Goal: Information Seeking & Learning: Learn about a topic

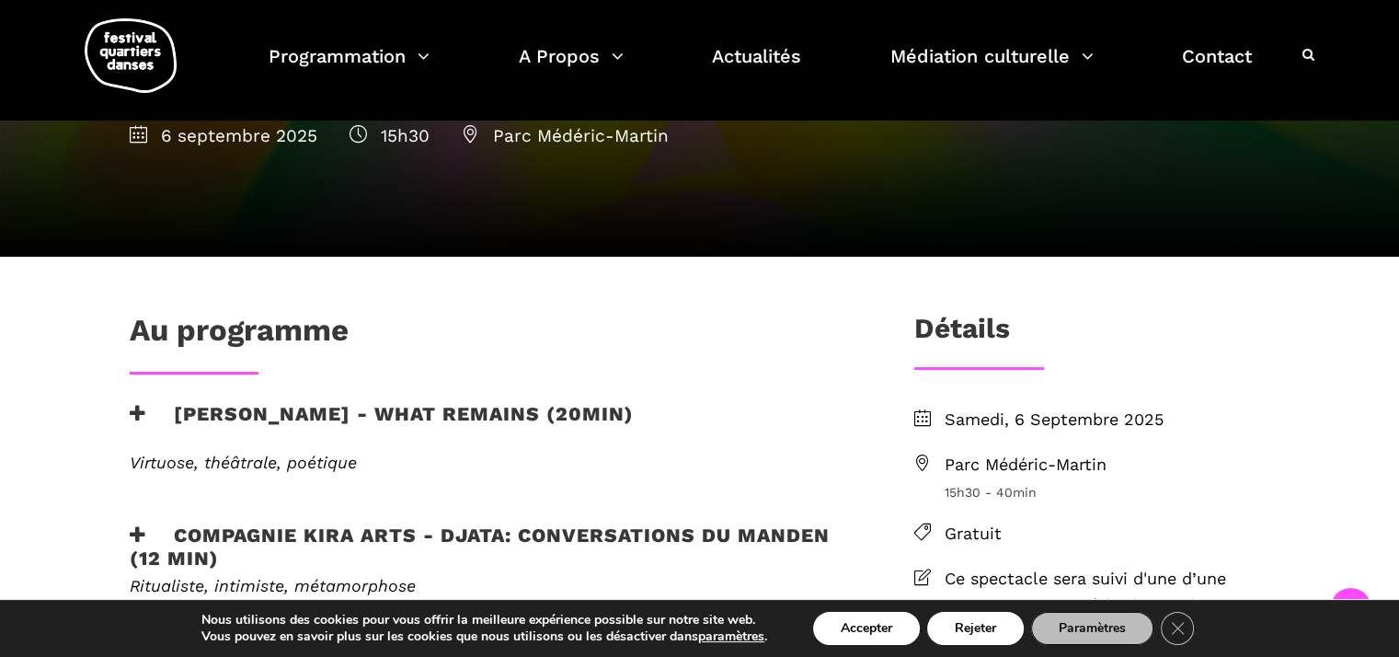
scroll to position [276, 0]
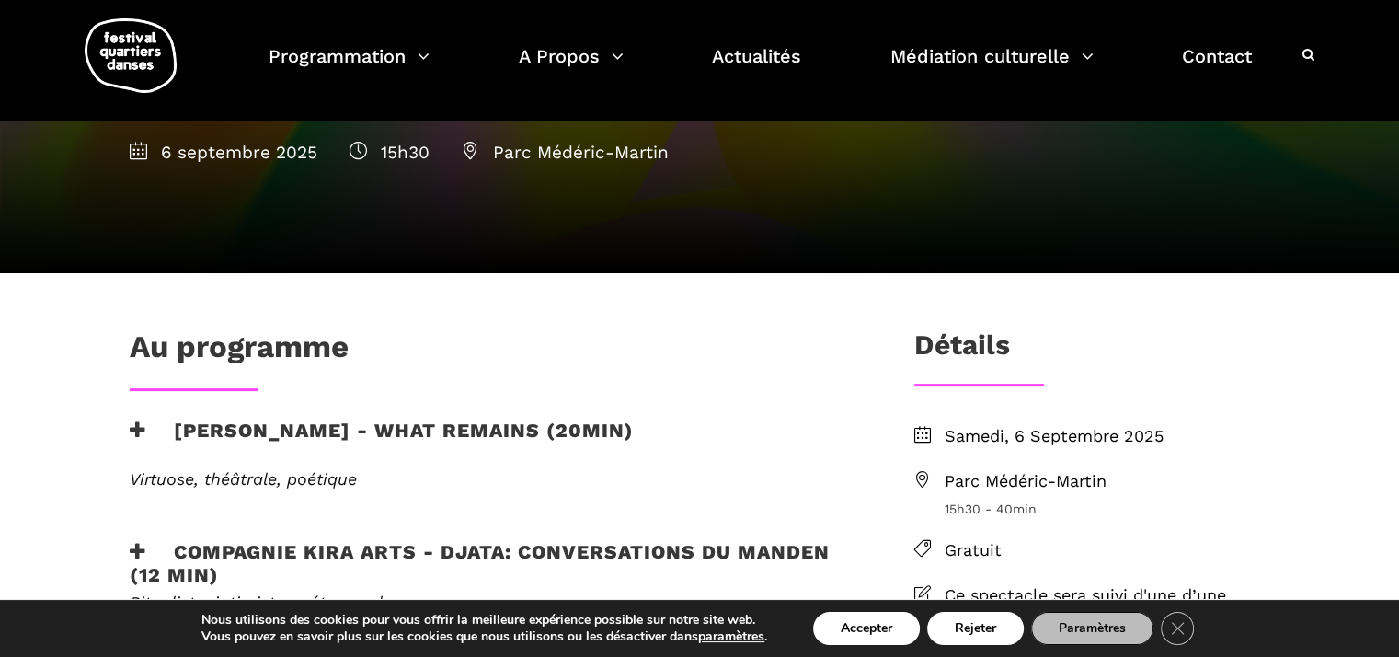
click at [135, 420] on icon at bounding box center [138, 429] width 17 height 19
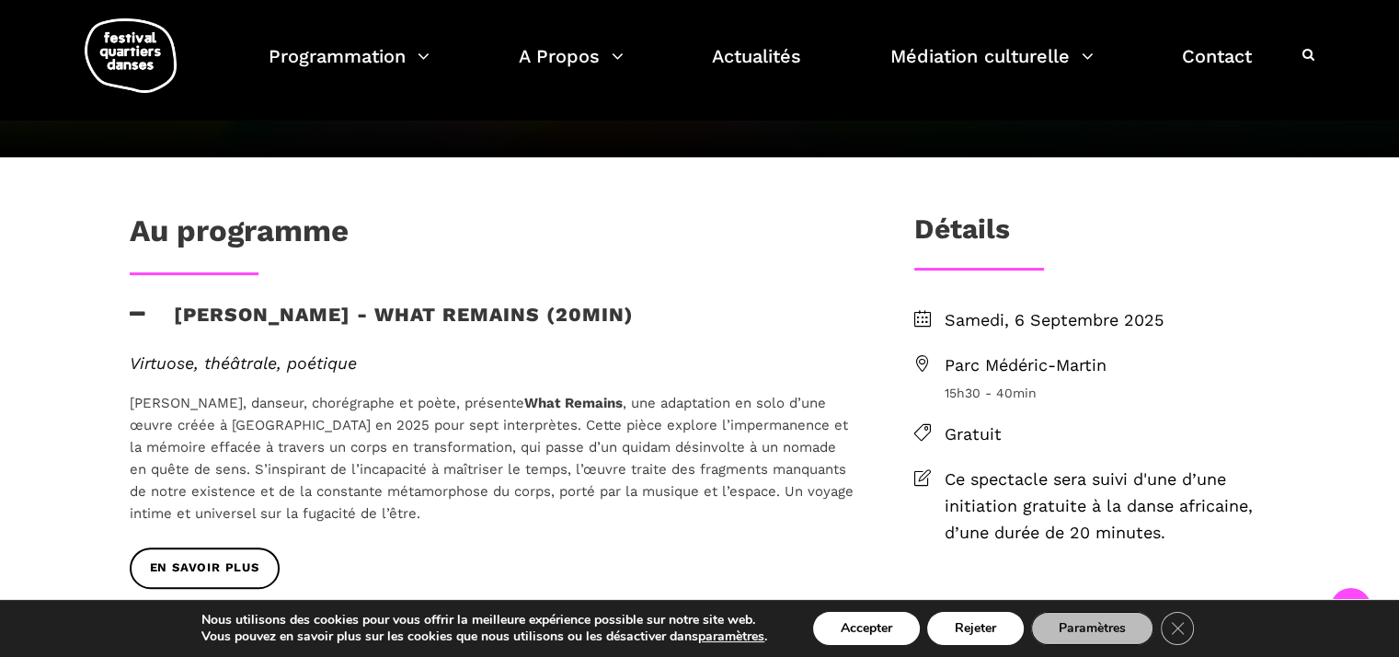
scroll to position [460, 0]
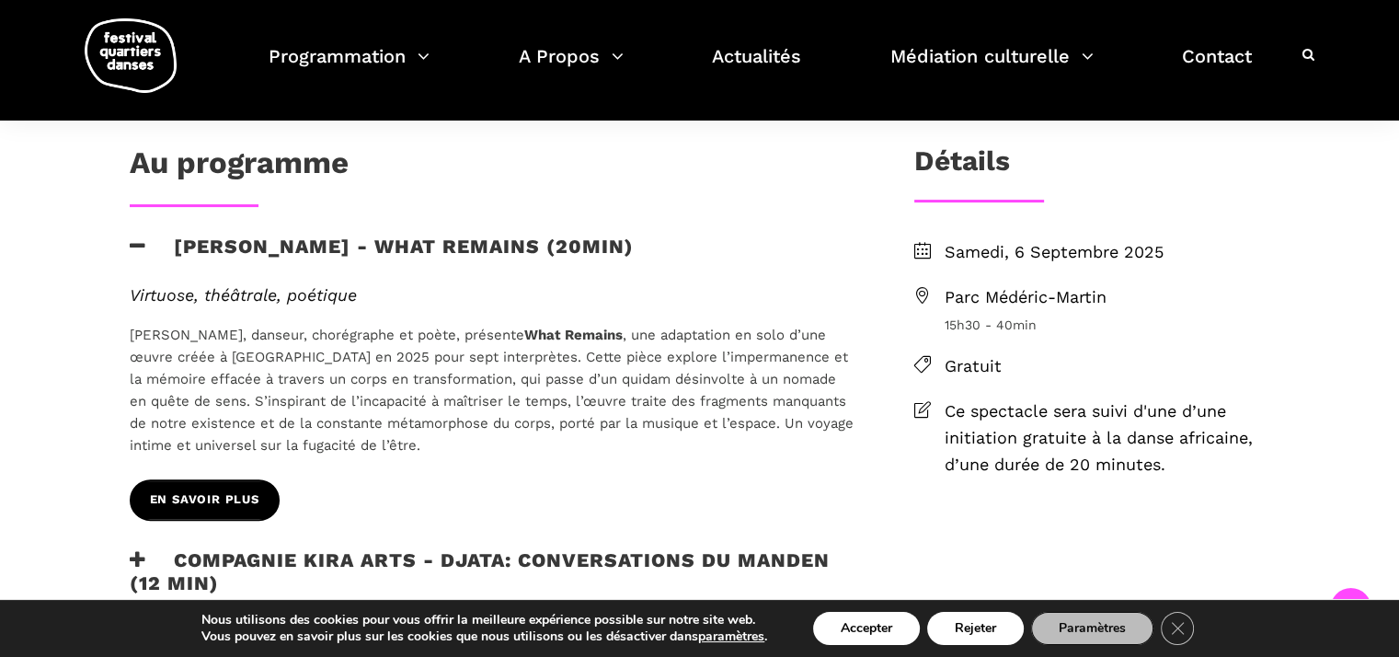
click at [261, 496] on link "En savoir plus" at bounding box center [205, 499] width 150 height 41
click at [972, 295] on span "Parc Médéric-Martin" at bounding box center [1107, 297] width 326 height 27
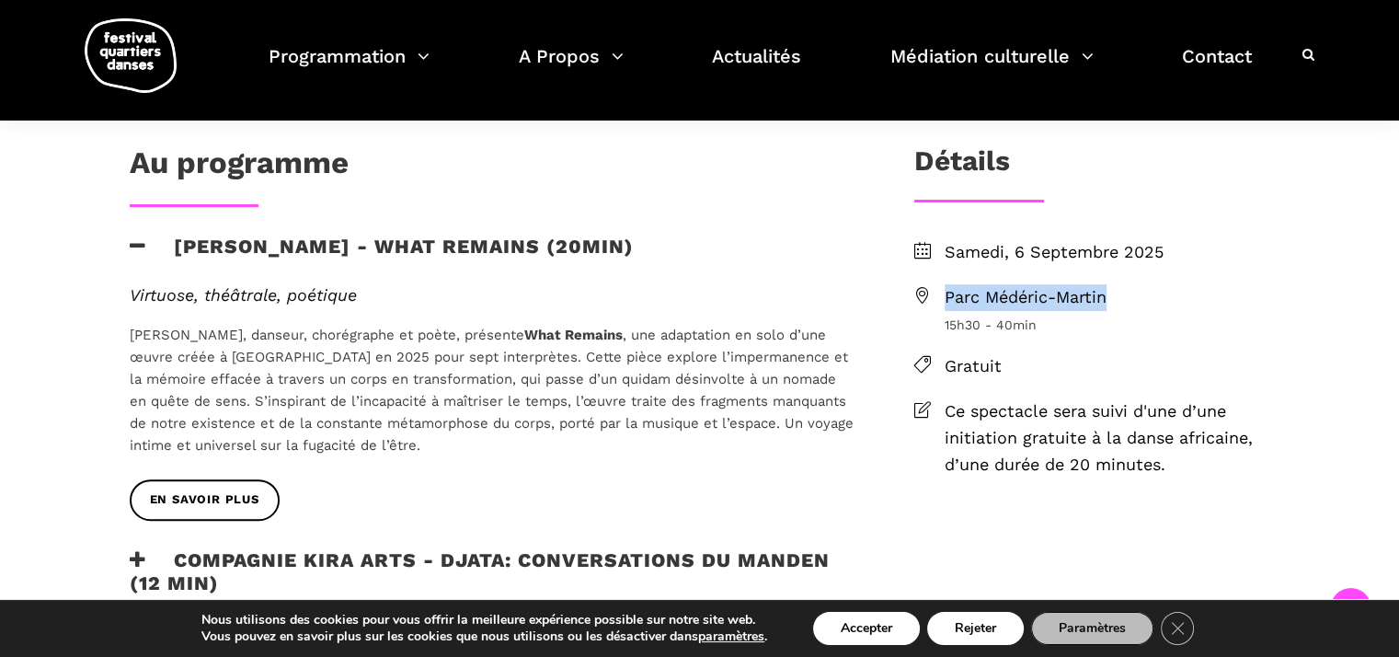
drag, startPoint x: 948, startPoint y: 294, endPoint x: 1113, endPoint y: 303, distance: 164.9
click at [1113, 303] on span "Parc Médéric-Martin" at bounding box center [1107, 297] width 326 height 27
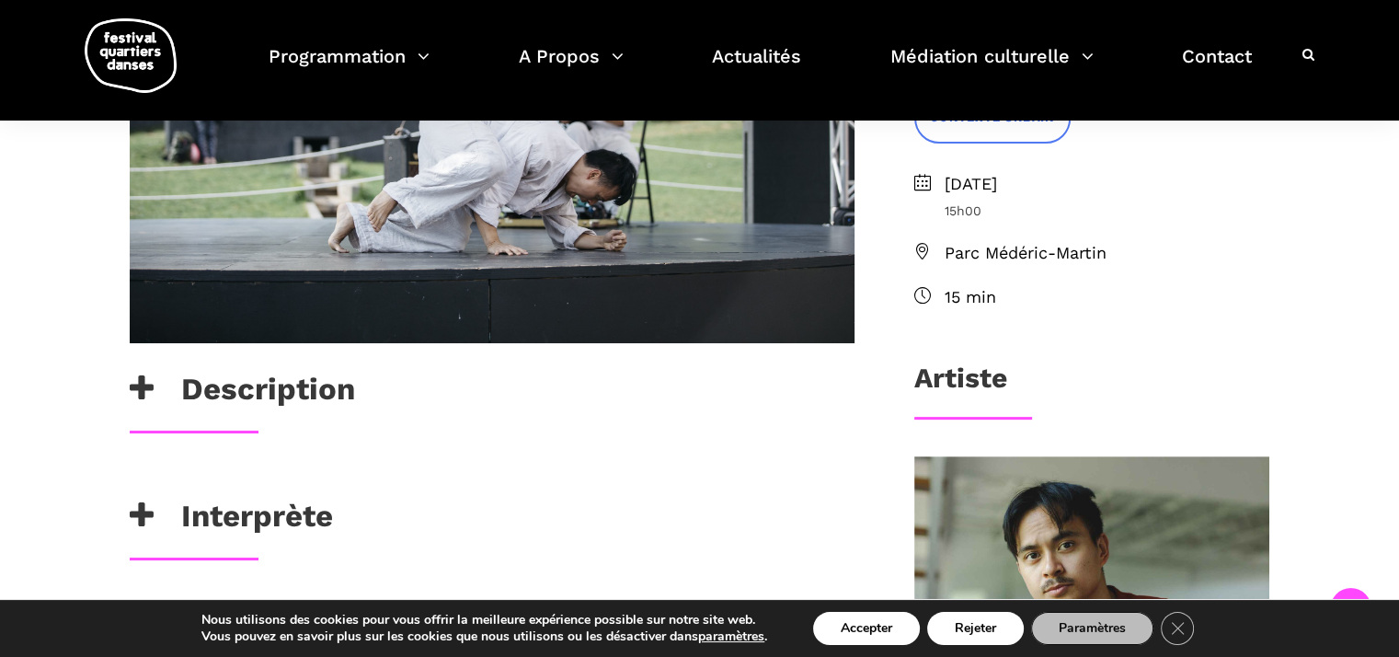
scroll to position [552, 0]
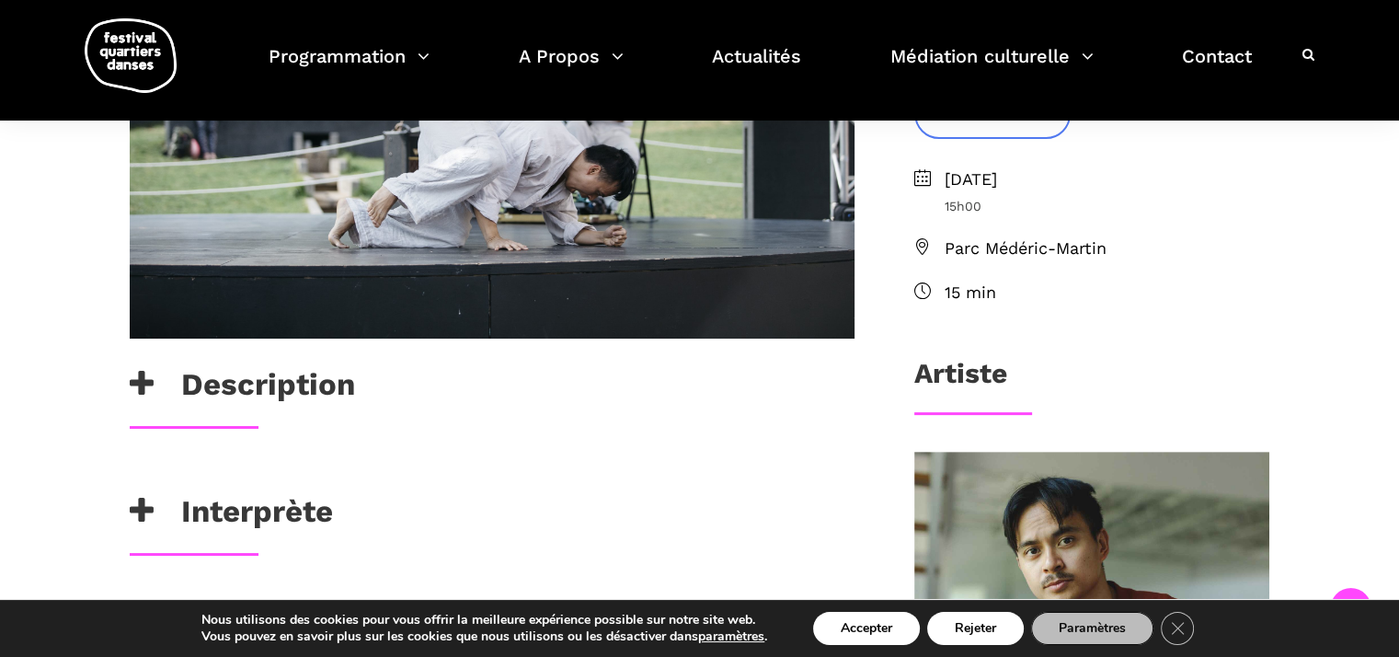
click at [169, 389] on h3 "Description" at bounding box center [242, 389] width 225 height 46
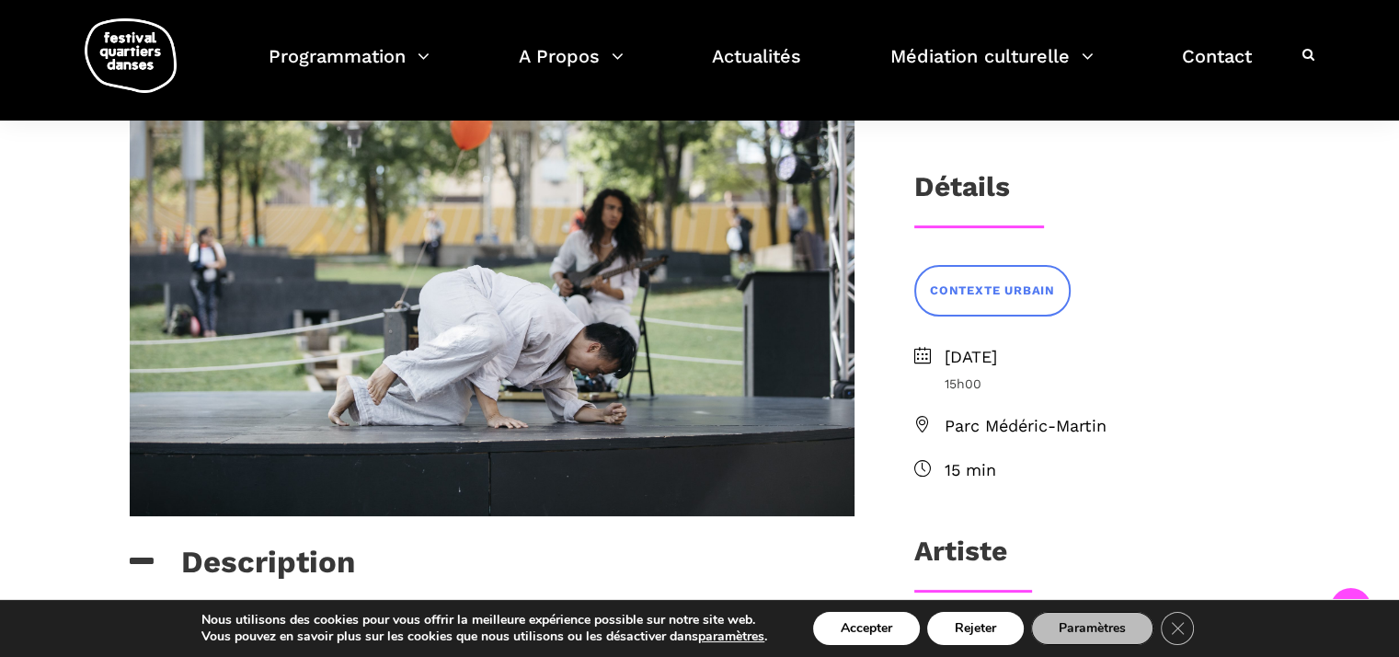
scroll to position [368, 0]
